Goal: Task Accomplishment & Management: Manage account settings

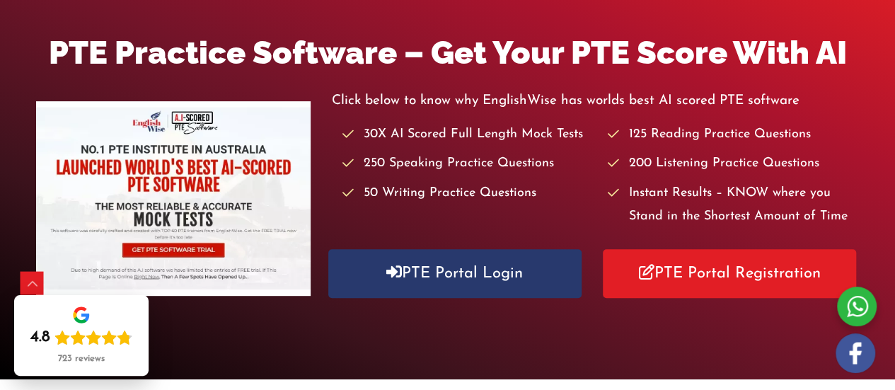
scroll to position [219, 0]
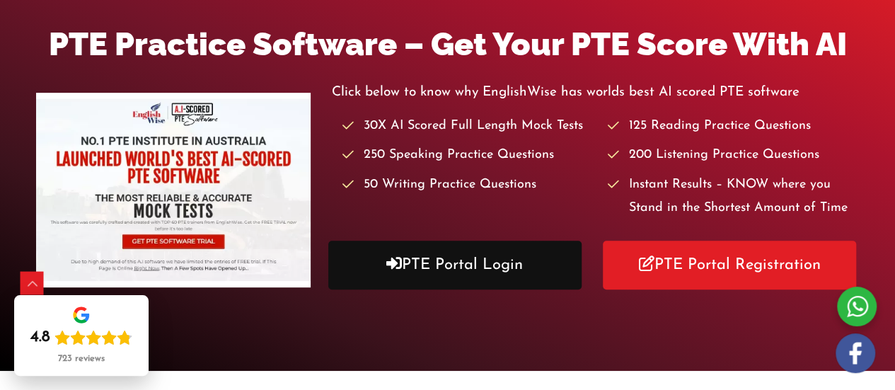
click at [455, 271] on link "PTE Portal Login" at bounding box center [454, 265] width 253 height 49
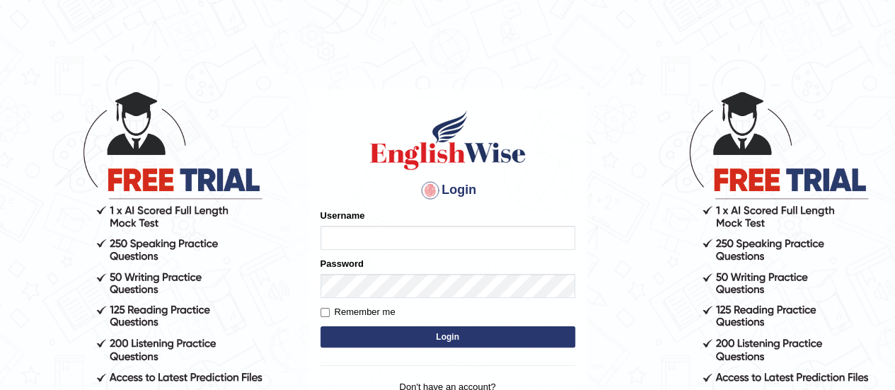
type input "Anish123"
click at [446, 335] on button "Login" at bounding box center [447, 336] width 255 height 21
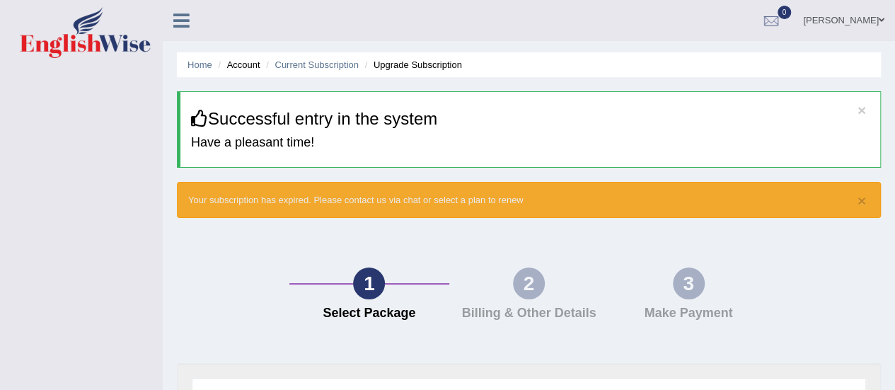
click at [248, 67] on li "Account" at bounding box center [236, 64] width 45 height 13
click at [203, 62] on link "Home" at bounding box center [199, 64] width 25 height 11
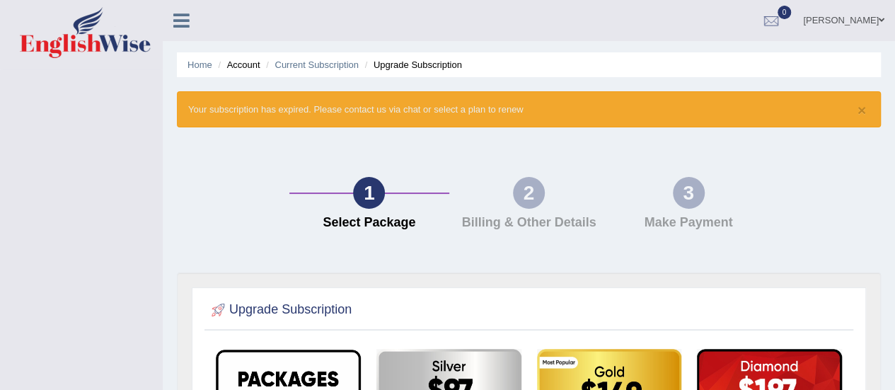
click at [242, 65] on li "Account" at bounding box center [236, 64] width 45 height 13
click at [180, 19] on icon at bounding box center [181, 20] width 16 height 18
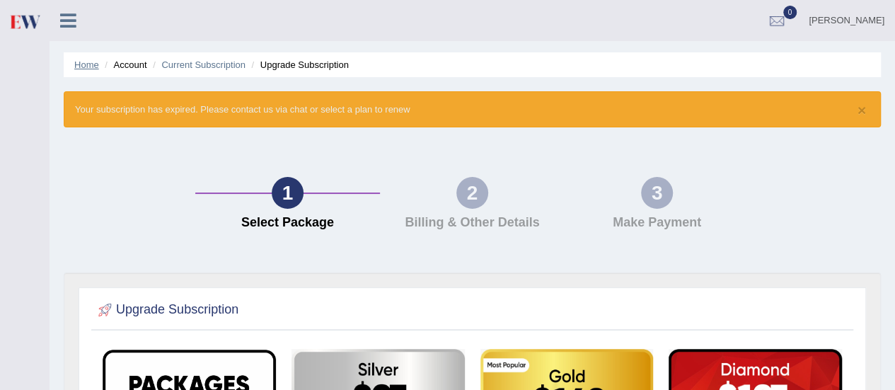
click at [79, 62] on link "Home" at bounding box center [86, 64] width 25 height 11
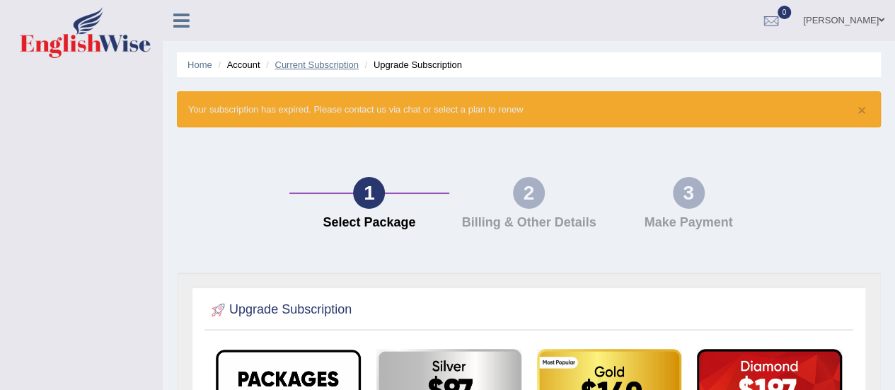
click at [317, 64] on link "Current Subscription" at bounding box center [316, 64] width 84 height 11
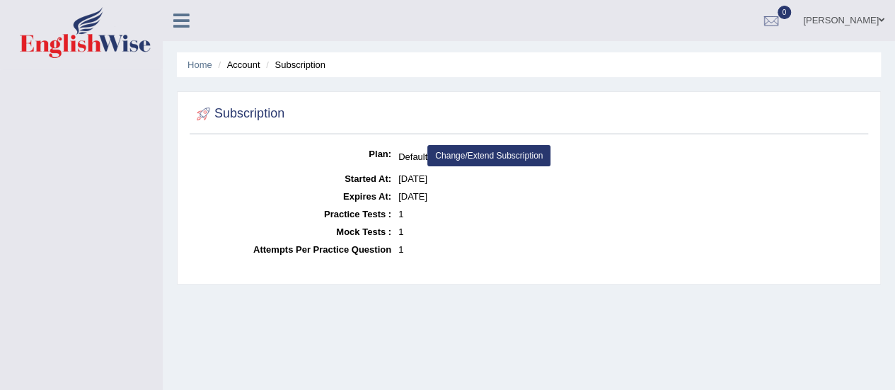
click at [490, 146] on link "Change/Extend Subscription" at bounding box center [488, 155] width 123 height 21
